Goal: Transaction & Acquisition: Purchase product/service

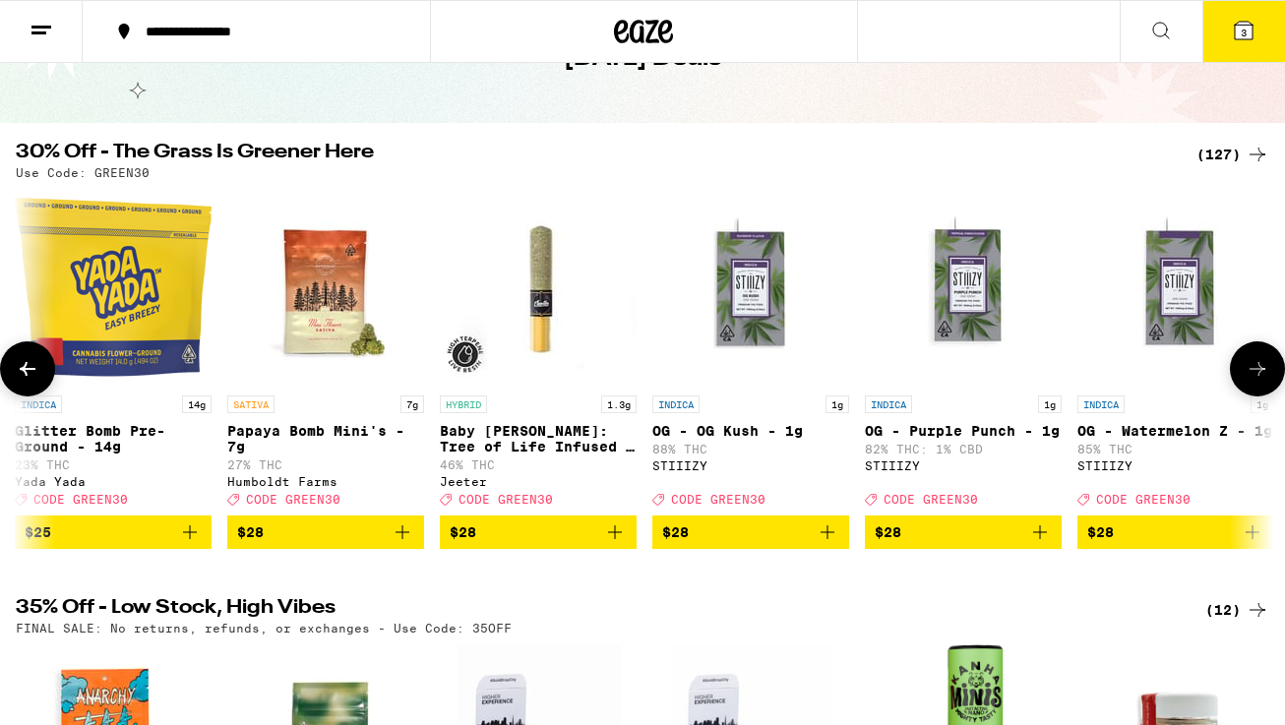
scroll to position [0, 11489]
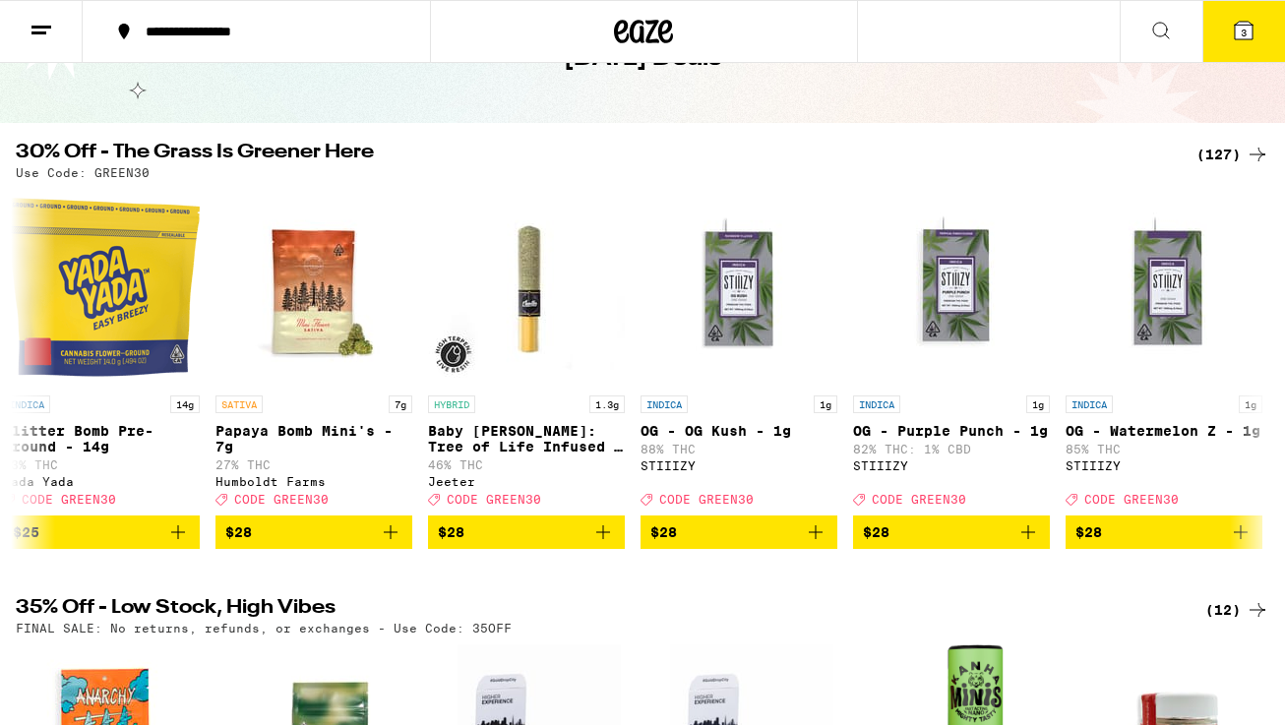
click at [1224, 156] on div "(127)" at bounding box center [1232, 155] width 73 height 24
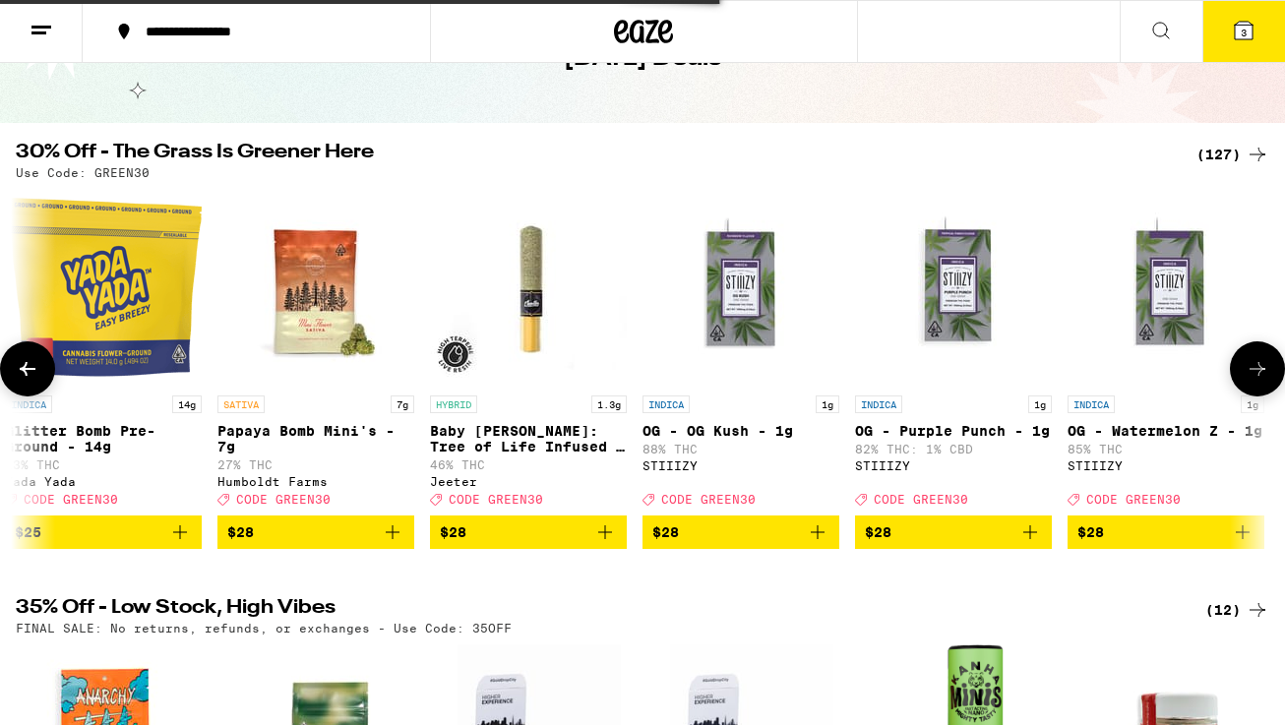
scroll to position [0, 11484]
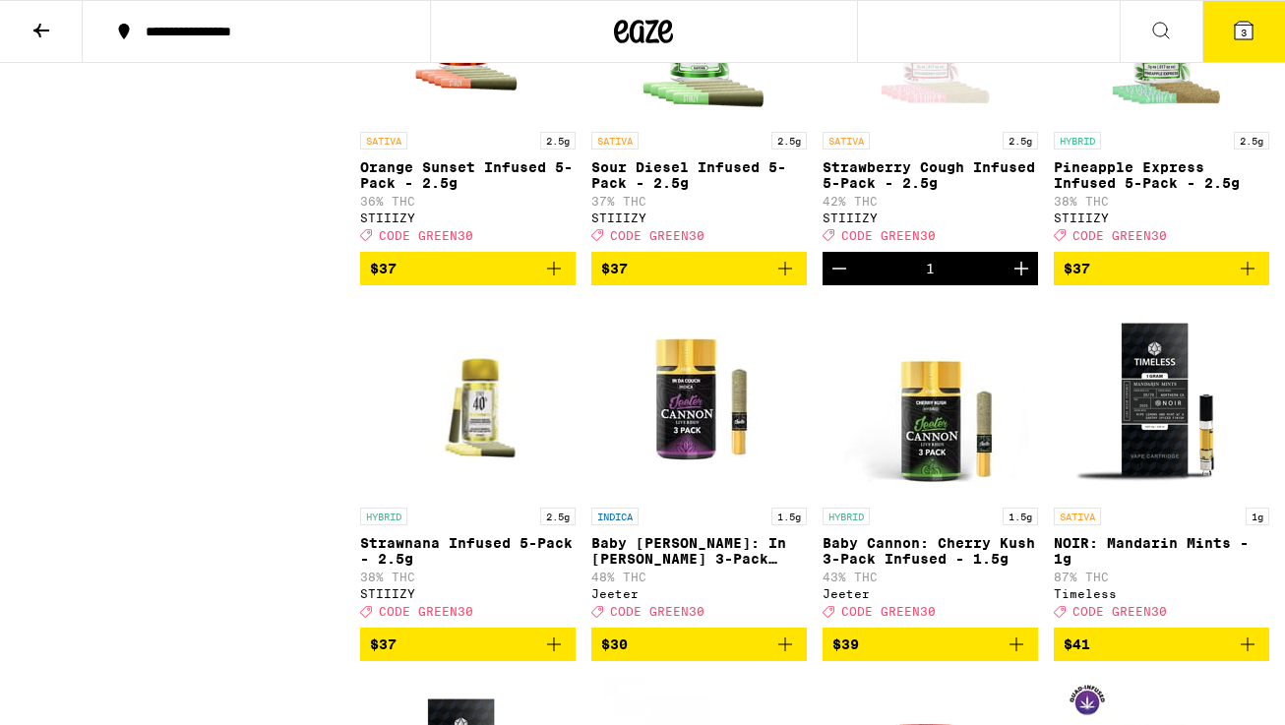
scroll to position [9716, 0]
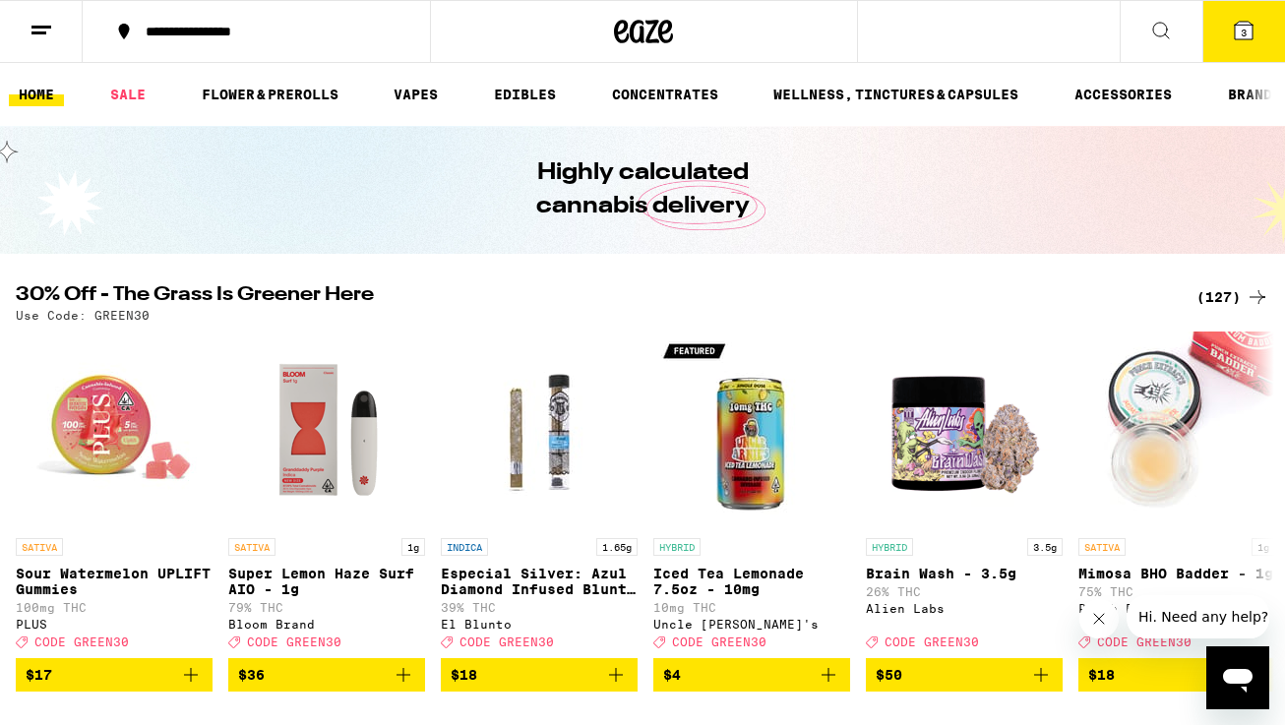
click at [1218, 301] on div "(127)" at bounding box center [1232, 297] width 73 height 24
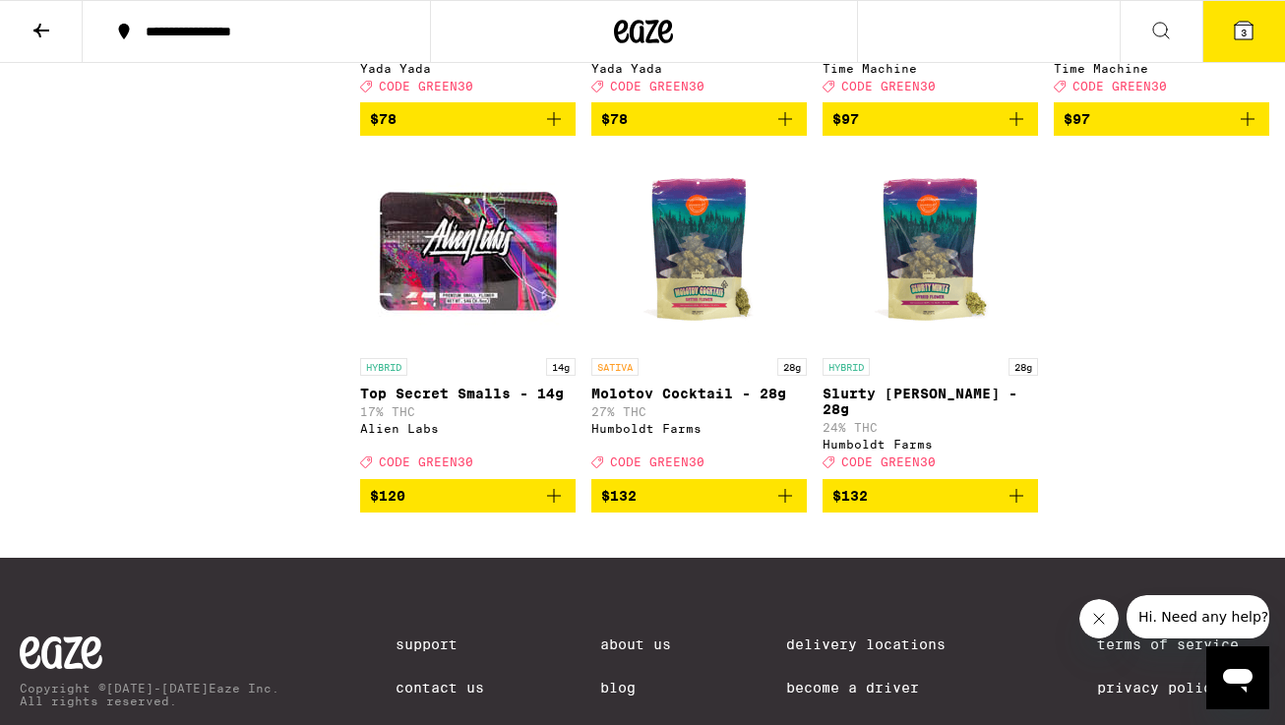
scroll to position [11749, 0]
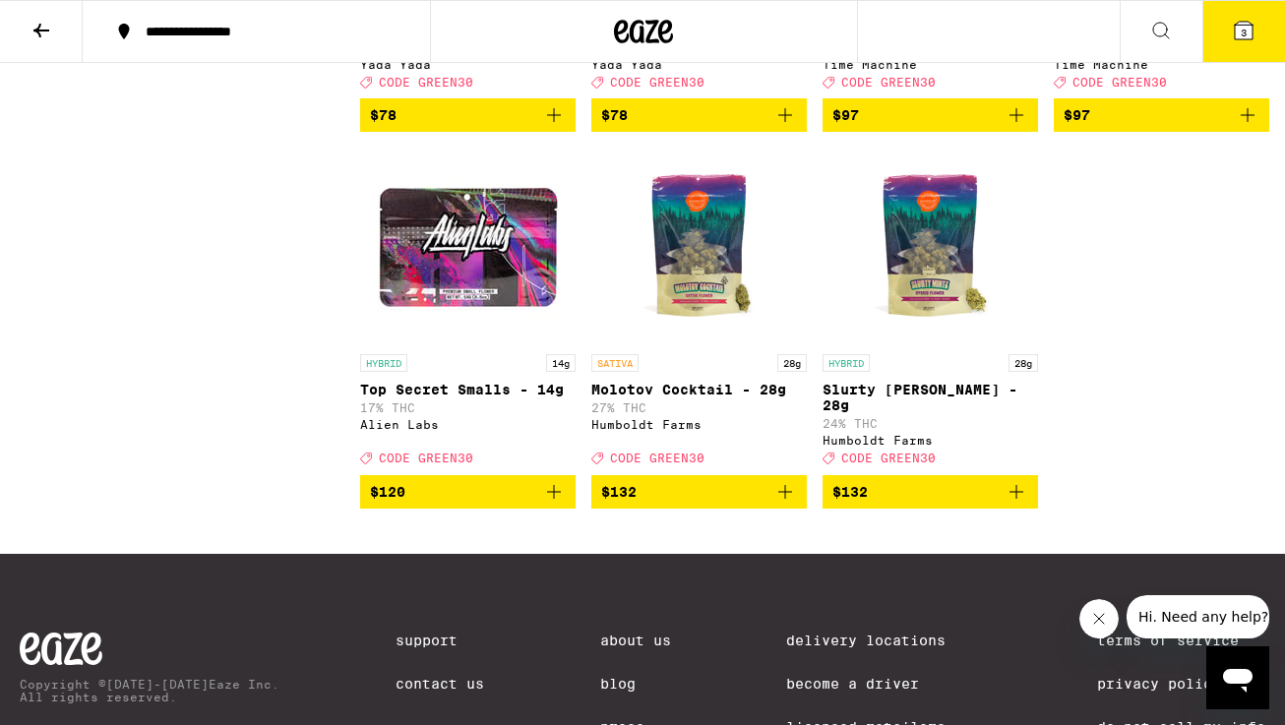
click at [1246, 127] on icon "Add to bag" at bounding box center [1248, 115] width 24 height 24
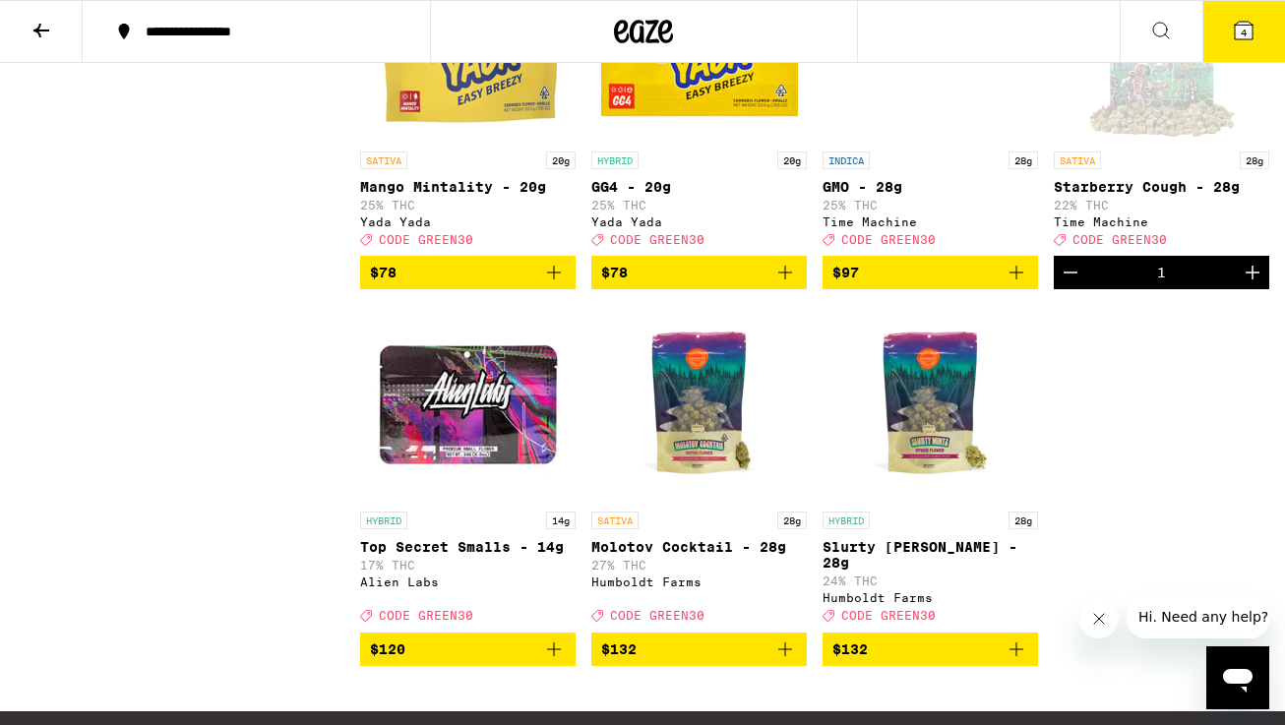
scroll to position [11592, 0]
